Goal: Check status: Check status

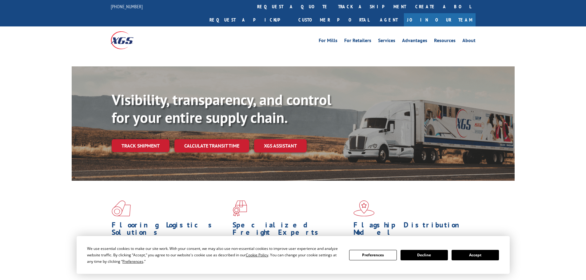
click at [461, 256] on button "Accept" at bounding box center [474, 255] width 47 height 10
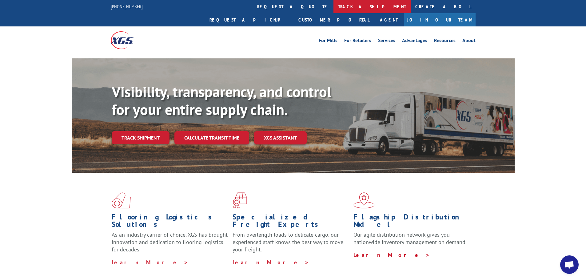
click at [333, 3] on link "track a shipment" at bounding box center [371, 6] width 77 height 13
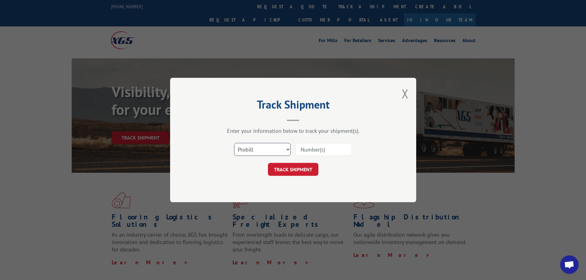
click at [251, 151] on select "Select category... Probill BOL PO" at bounding box center [262, 149] width 57 height 13
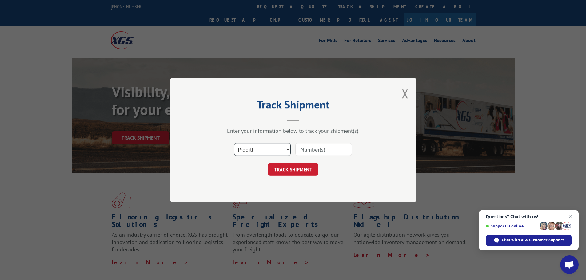
select select "po"
click at [234, 143] on select "Select category... Probill BOL PO" at bounding box center [262, 149] width 57 height 13
click at [323, 148] on input at bounding box center [323, 149] width 57 height 13
paste input "10528952"
type input "10528952"
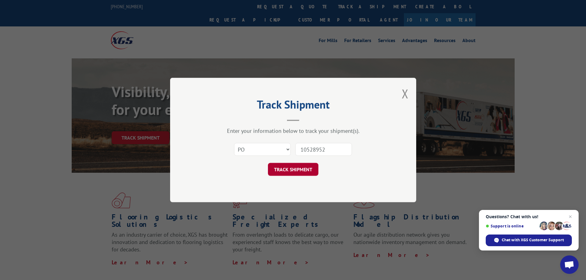
click at [295, 165] on button "TRACK SHIPMENT" at bounding box center [293, 169] width 50 height 13
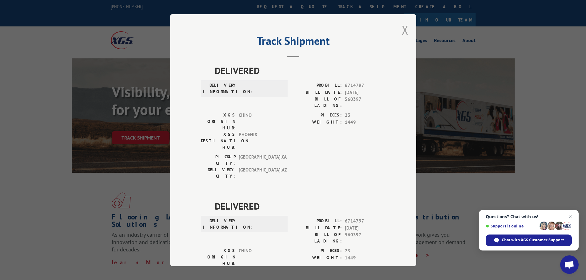
click at [403, 31] on button "Close modal" at bounding box center [405, 30] width 7 height 16
